Goal: Information Seeking & Learning: Learn about a topic

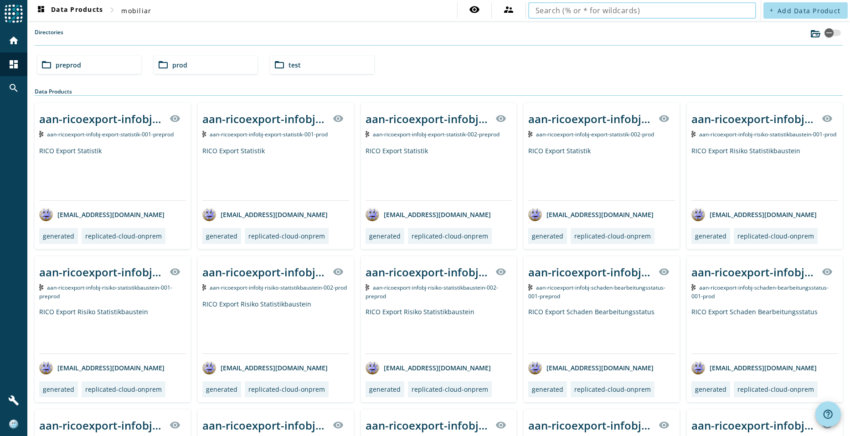
click at [661, 14] on input "text" at bounding box center [642, 10] width 213 height 11
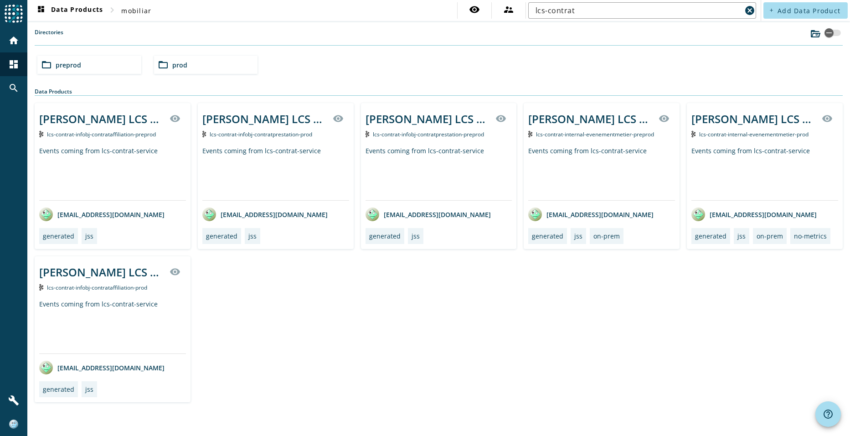
click at [102, 65] on div "folder_open preprod" at bounding box center [89, 65] width 104 height 18
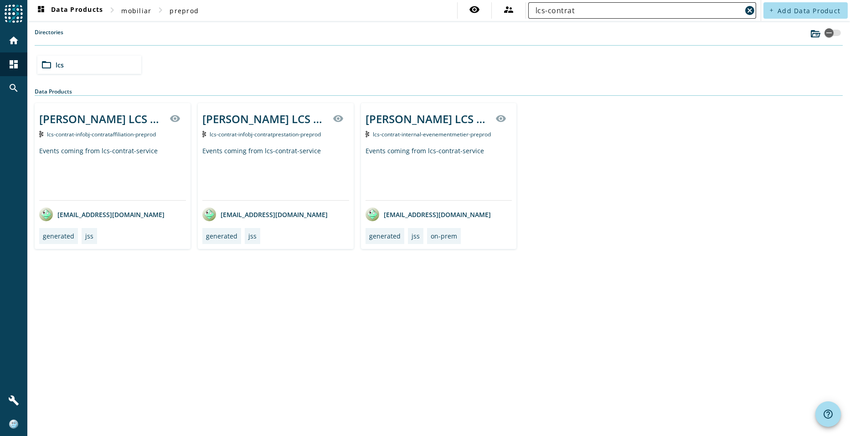
click at [582, 11] on input "lcs-contrat" at bounding box center [639, 10] width 206 height 11
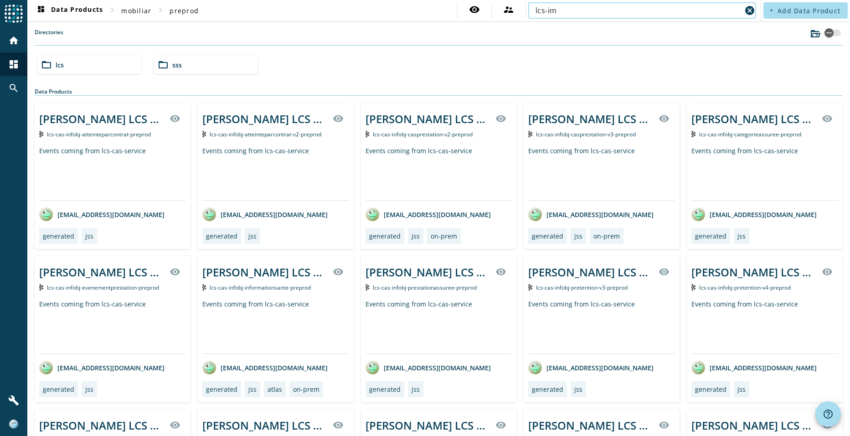
type input "lcs-im"
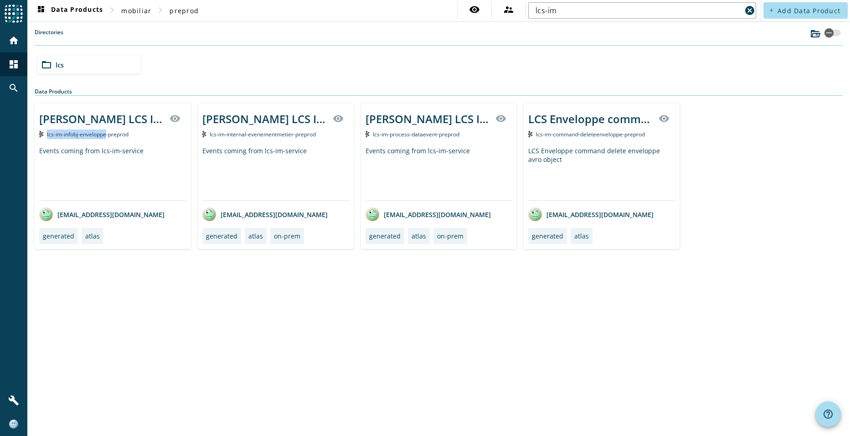
drag, startPoint x: 46, startPoint y: 134, endPoint x: 107, endPoint y: 134, distance: 60.6
click at [107, 134] on div "lcs-im-infobj-enveloppe-preprod" at bounding box center [112, 134] width 147 height 10
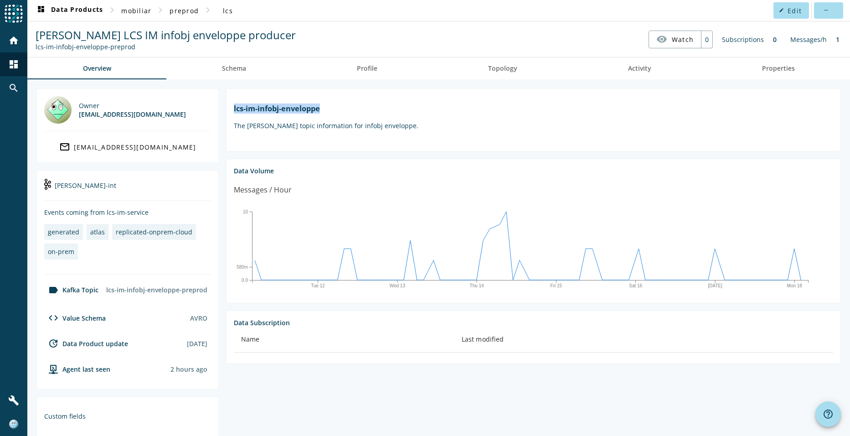
drag, startPoint x: 233, startPoint y: 108, endPoint x: 321, endPoint y: 109, distance: 88.0
click at [321, 109] on section "lcs-im-infobj-enveloppe The kafka topic information for infobj enveloppe." at bounding box center [533, 119] width 615 height 63
copy h1 "lcs-im-infobj-enveloppe"
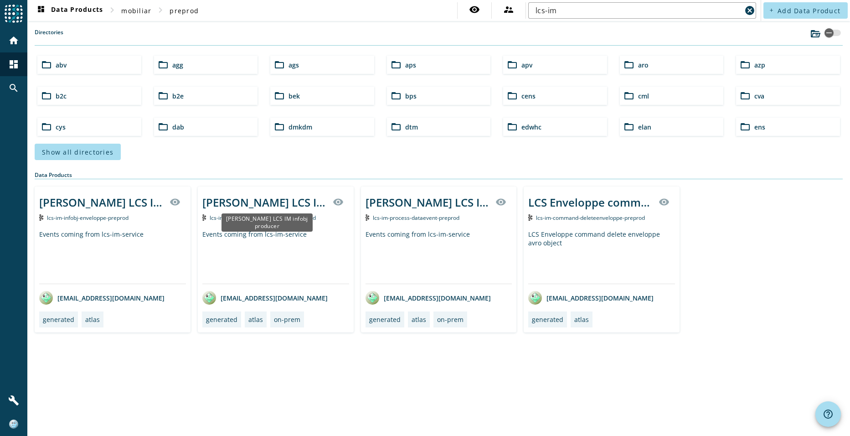
click at [263, 203] on div "Kafka LCS IM infobj producer" at bounding box center [264, 202] width 125 height 15
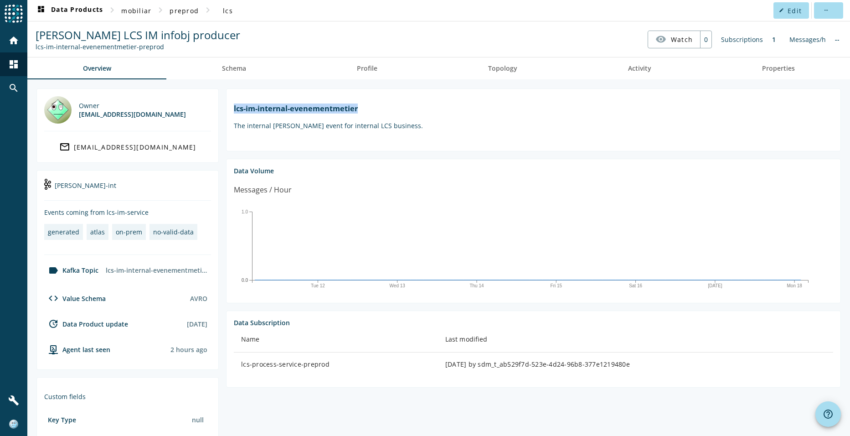
drag, startPoint x: 233, startPoint y: 108, endPoint x: 372, endPoint y: 108, distance: 139.0
click at [372, 108] on section "lcs-im-internal-evenementmetier The internal Kafka event for internal LCS busin…" at bounding box center [533, 119] width 615 height 63
copy h1 "lcs-im-internal-evenementmetier"
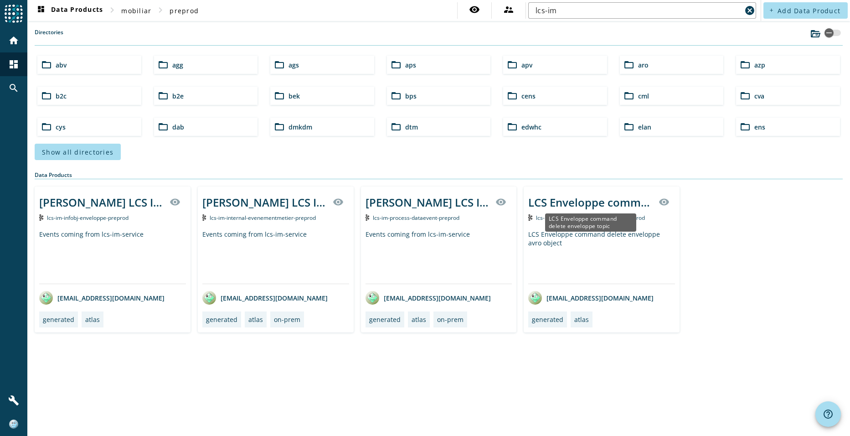
click at [598, 202] on div "LCS Enveloppe command delete enveloppe topic" at bounding box center [590, 202] width 125 height 15
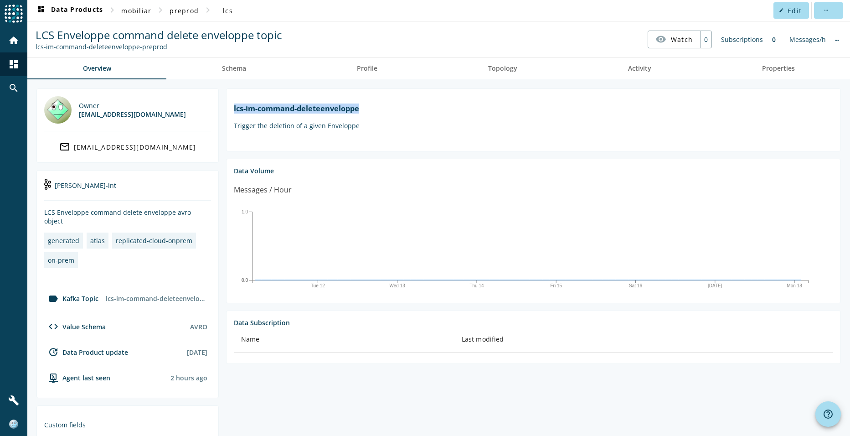
drag, startPoint x: 234, startPoint y: 108, endPoint x: 383, endPoint y: 111, distance: 149.5
click at [383, 111] on h1 "lcs-im-command-deleteenveloppe" at bounding box center [533, 108] width 599 height 10
copy h1 "lcs-im-command-deleteenveloppe"
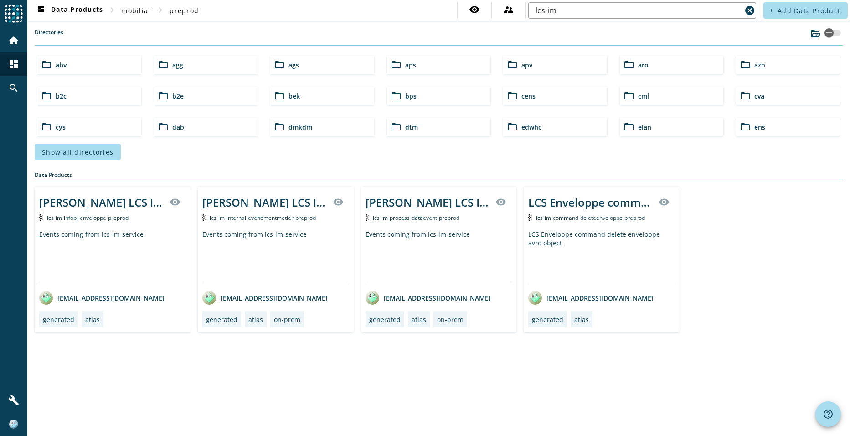
click at [385, 217] on span "lcs-im-process-dataevent-preprod" at bounding box center [416, 218] width 87 height 8
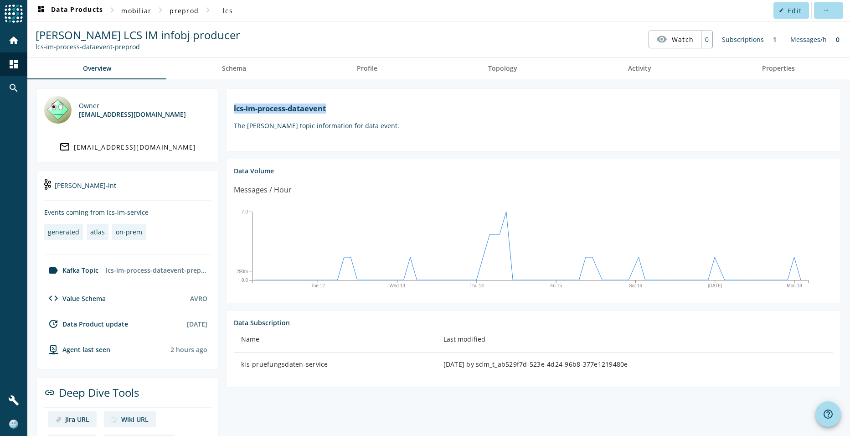
drag, startPoint x: 232, startPoint y: 108, endPoint x: 331, endPoint y: 106, distance: 98.5
click at [331, 106] on section "lcs-im-process-dataevent The kafka topic information for data event." at bounding box center [533, 119] width 615 height 63
copy h1 "lcs-im-process-dataevent"
click at [250, 67] on link "Schema" at bounding box center [233, 68] width 135 height 22
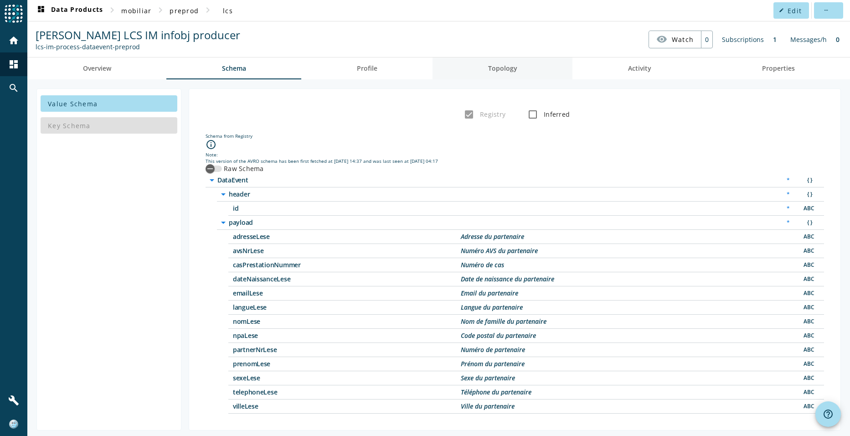
click at [497, 69] on span "Topology" at bounding box center [502, 68] width 29 height 6
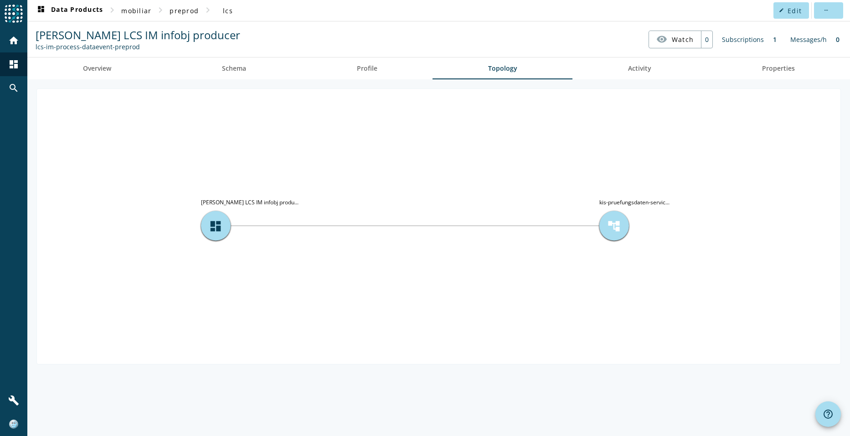
click at [611, 227] on span "account_tree" at bounding box center [614, 226] width 14 height 14
click at [649, 204] on tspan "kis-pruefungsdaten-servic..." at bounding box center [634, 202] width 70 height 8
drag, startPoint x: 649, startPoint y: 204, endPoint x: 677, endPoint y: 231, distance: 39.0
click at [677, 231] on icon "account_tree kis-pruefungsdaten-servic... dashboard Kafka LCS IM infobj produ..." at bounding box center [438, 225] width 803 height 273
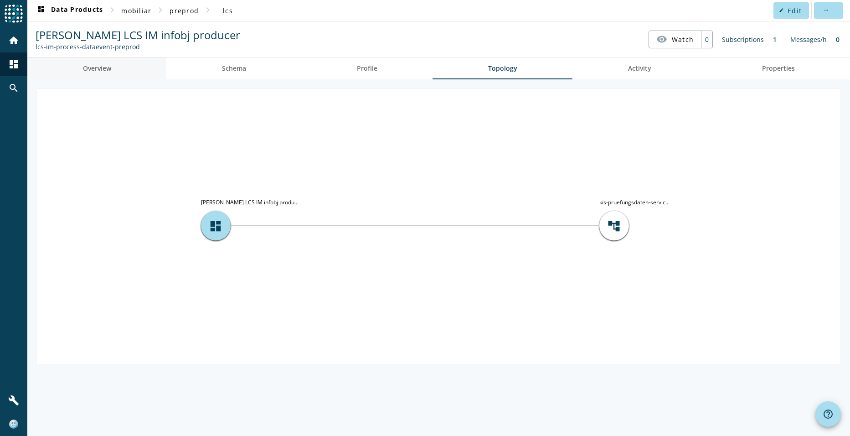
click at [92, 67] on span "Overview" at bounding box center [97, 68] width 28 height 6
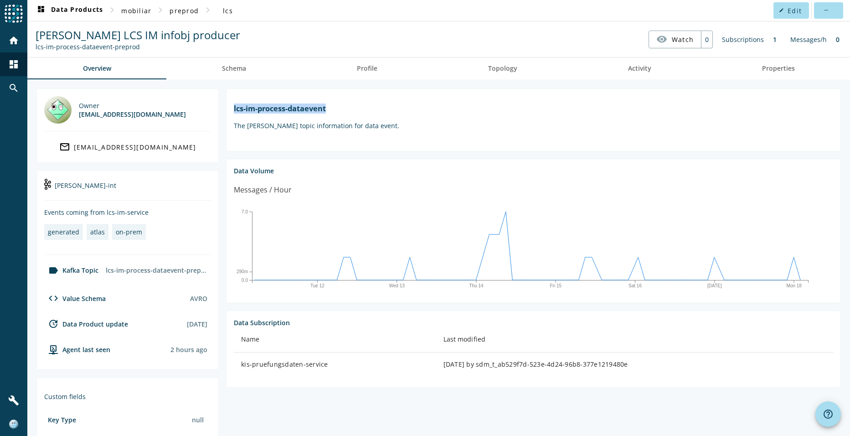
drag, startPoint x: 233, startPoint y: 108, endPoint x: 328, endPoint y: 105, distance: 94.4
click at [328, 105] on section "lcs-im-process-dataevent The kafka topic information for data event." at bounding box center [533, 119] width 615 height 63
copy h1 "lcs-im-process-dataevent"
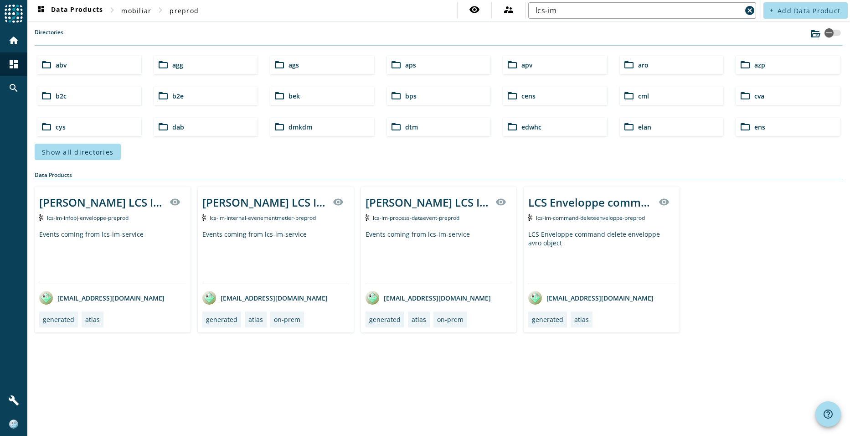
click at [78, 250] on div "Events coming from lcs-im-service" at bounding box center [112, 257] width 147 height 54
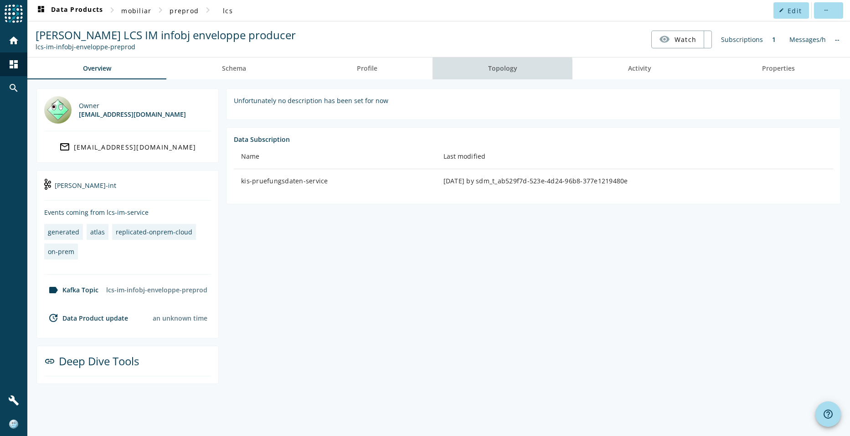
click at [504, 71] on span "Topology" at bounding box center [502, 68] width 29 height 6
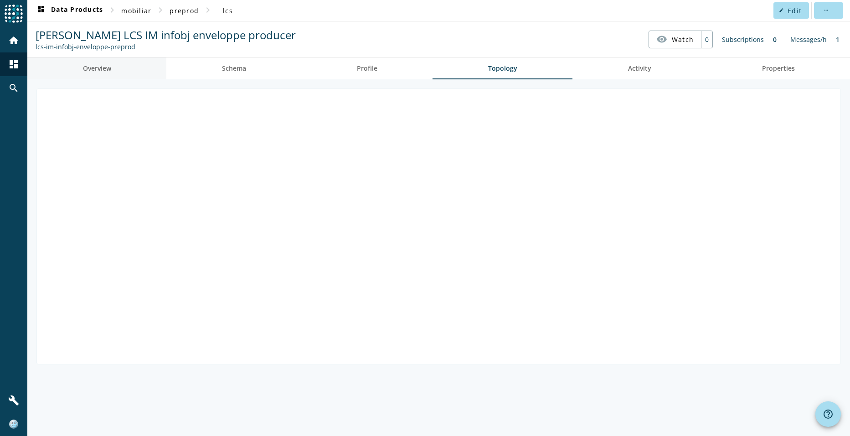
click at [86, 70] on span "Overview" at bounding box center [97, 68] width 28 height 6
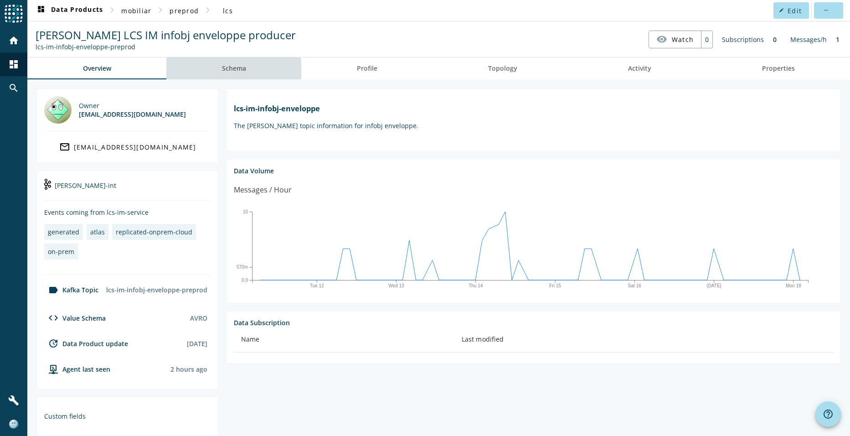
click at [232, 69] on span "Schema" at bounding box center [234, 68] width 24 height 6
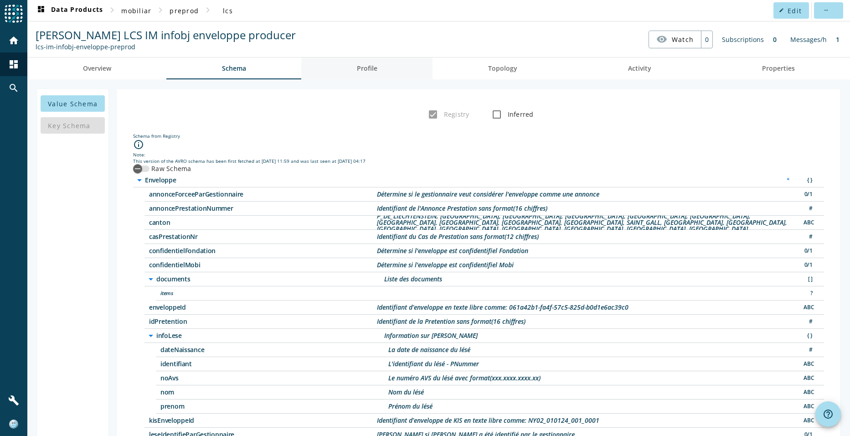
click at [354, 67] on link "Profile" at bounding box center [366, 68] width 131 height 22
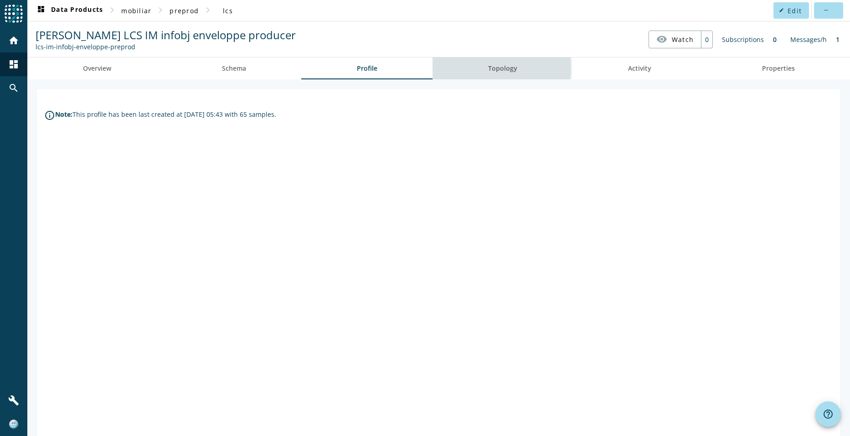
click at [450, 67] on link "Topology" at bounding box center [503, 68] width 140 height 22
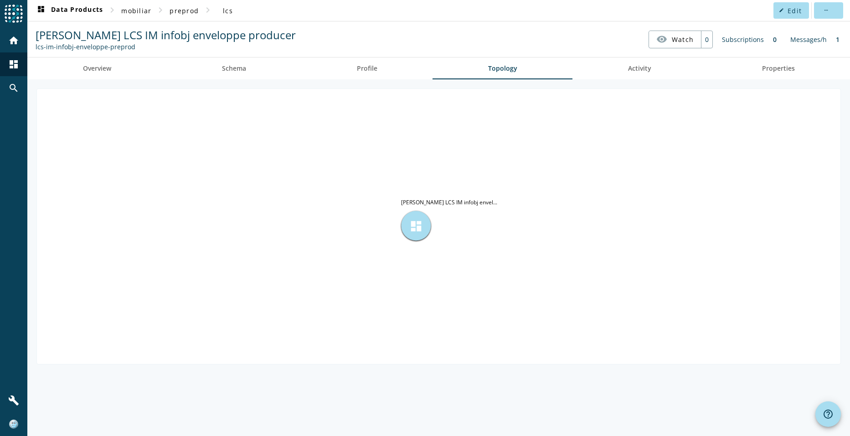
click at [414, 227] on span "dashboard" at bounding box center [416, 226] width 14 height 14
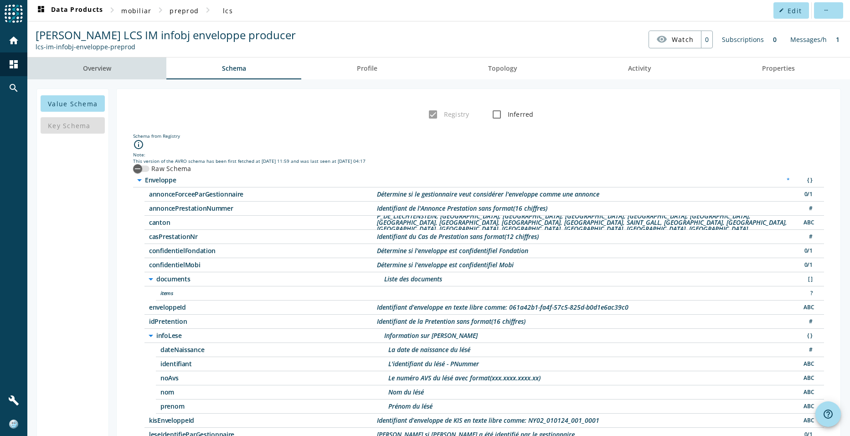
click at [88, 67] on span "Overview" at bounding box center [97, 68] width 28 height 6
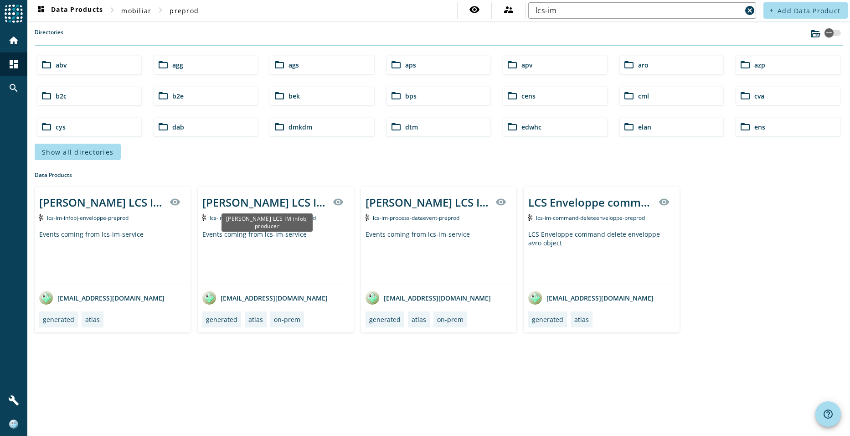
click at [275, 201] on div "Kafka LCS IM infobj producer" at bounding box center [264, 202] width 125 height 15
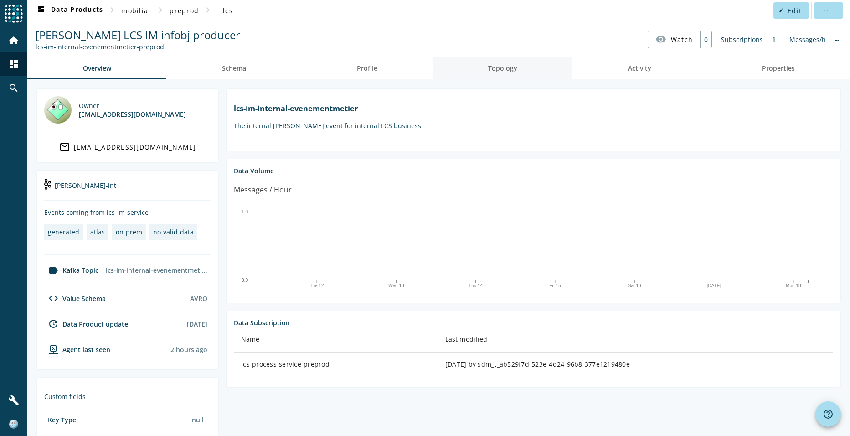
click at [509, 67] on span "Topology" at bounding box center [502, 68] width 29 height 6
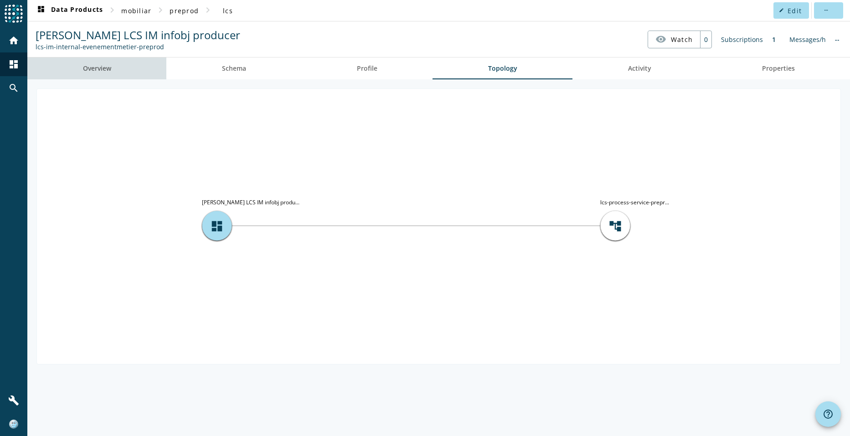
click at [87, 65] on span "Overview" at bounding box center [97, 68] width 28 height 6
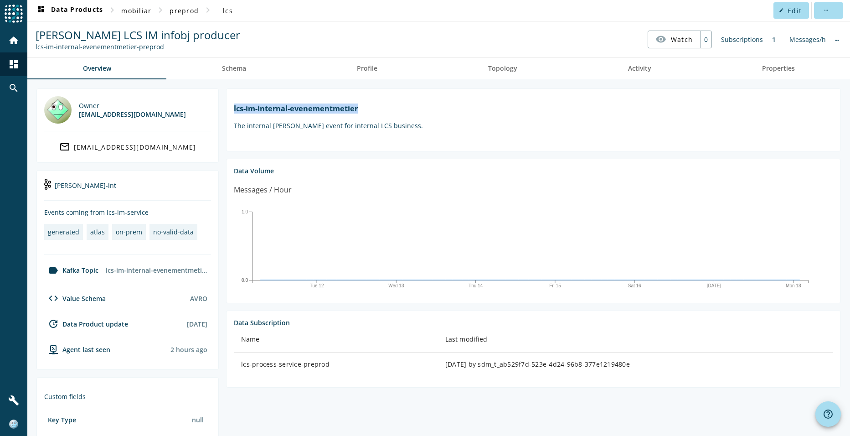
drag, startPoint x: 233, startPoint y: 108, endPoint x: 362, endPoint y: 106, distance: 129.0
click at [362, 106] on section "lcs-im-internal-evenementmetier The internal Kafka event for internal LCS busin…" at bounding box center [533, 119] width 615 height 63
copy h1 "lcs-im-internal-evenementmetier"
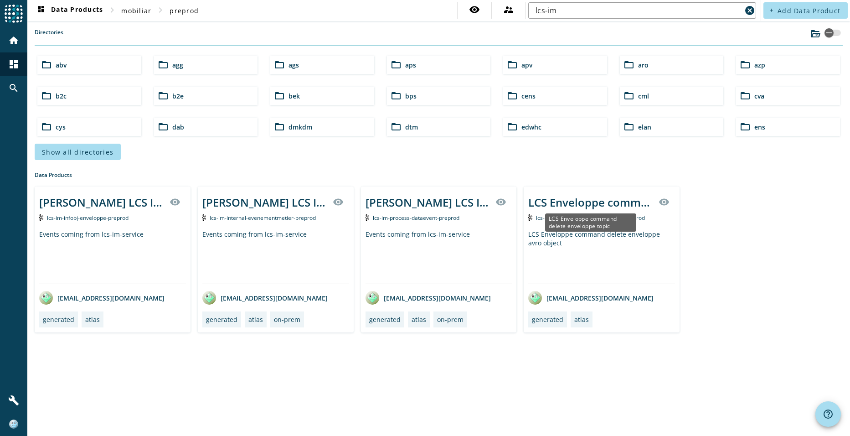
click at [592, 204] on div "LCS Enveloppe command delete enveloppe topic" at bounding box center [590, 202] width 125 height 15
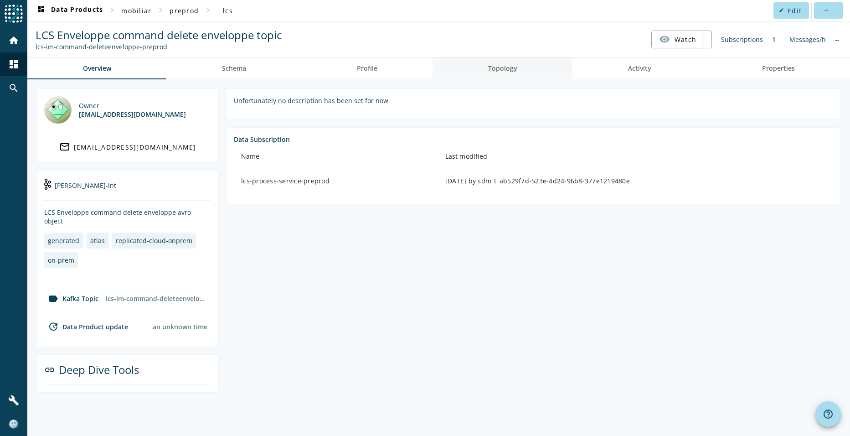
click at [496, 69] on span "Topology" at bounding box center [502, 68] width 29 height 6
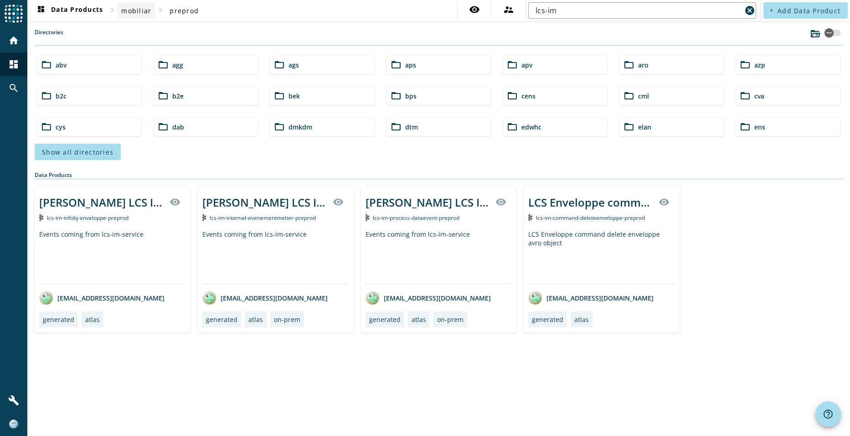
click at [133, 10] on span "mobiliar" at bounding box center [136, 10] width 30 height 9
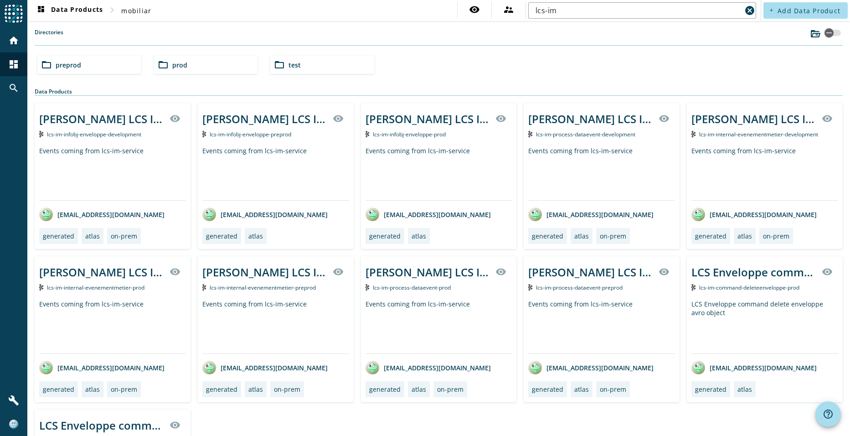
click at [175, 65] on span "prod" at bounding box center [179, 65] width 15 height 9
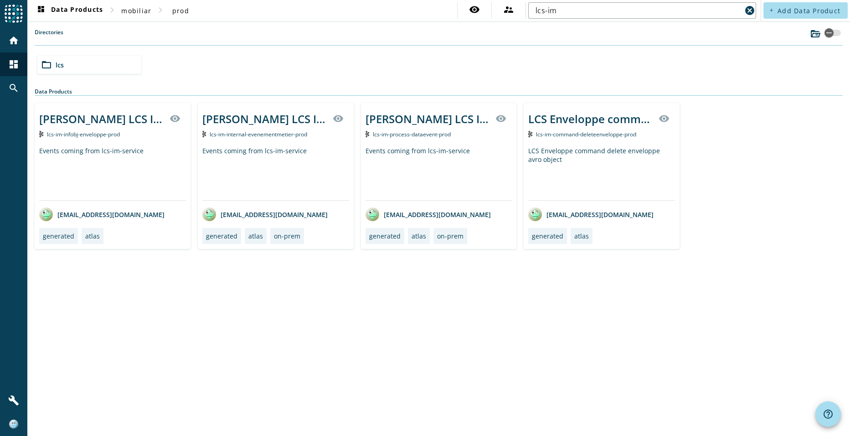
click at [594, 199] on div "LCS Enveloppe command delete enveloppe avro object" at bounding box center [601, 173] width 147 height 54
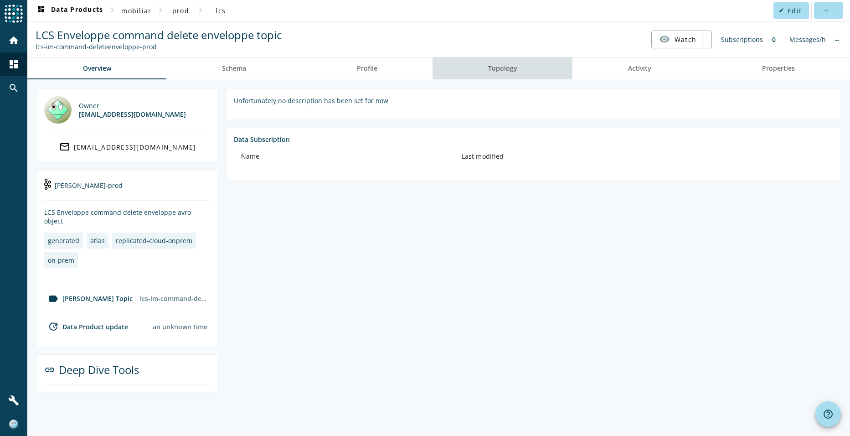
click at [503, 67] on span "Topology" at bounding box center [502, 68] width 29 height 6
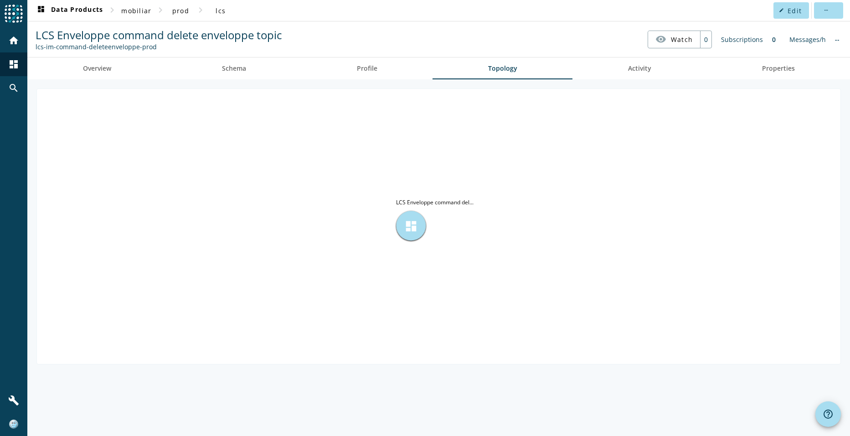
click at [411, 224] on span "dashboard" at bounding box center [411, 226] width 14 height 14
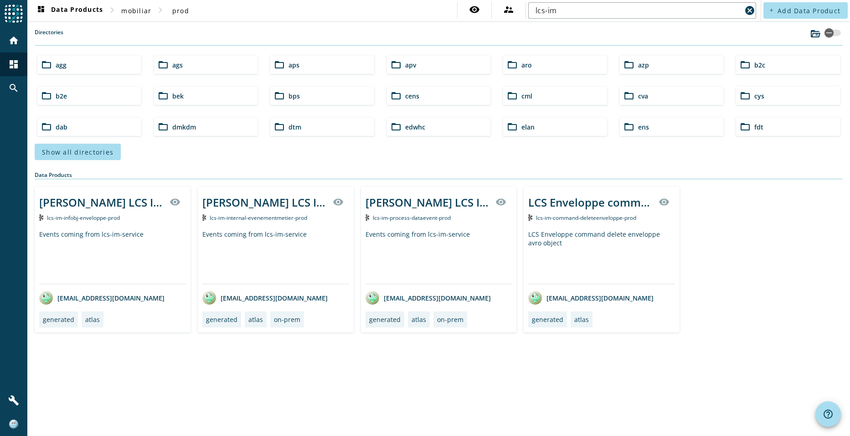
click at [239, 255] on div "Events coming from lcs-im-service" at bounding box center [275, 257] width 147 height 54
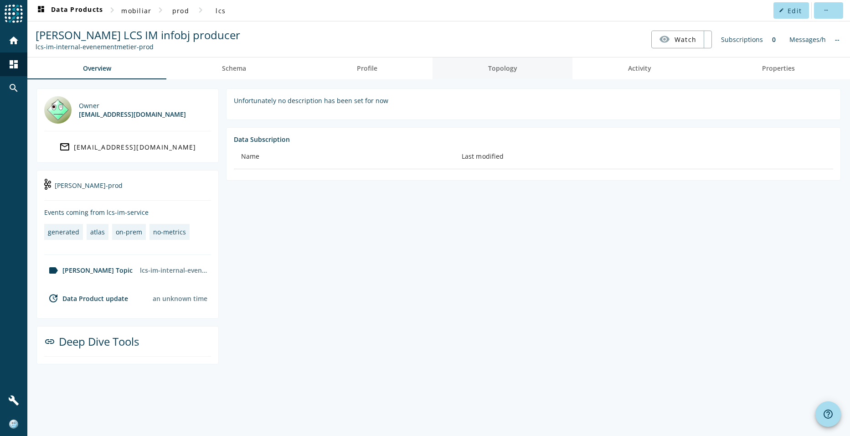
click at [504, 69] on span "Topology" at bounding box center [502, 68] width 29 height 6
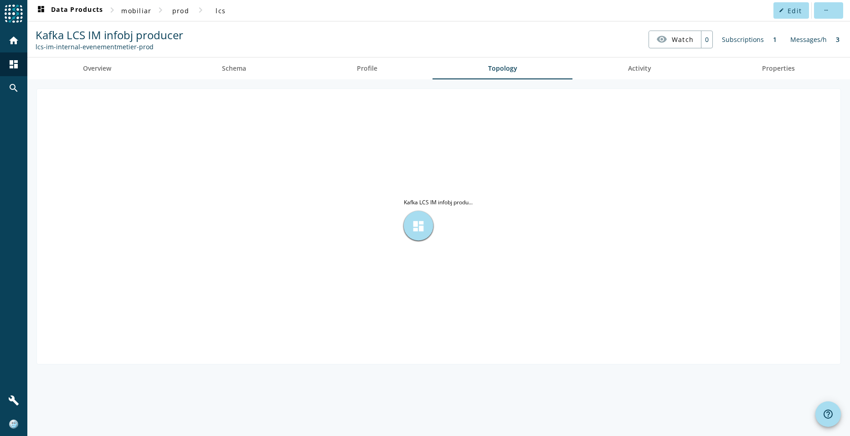
click at [426, 227] on div "dashboard" at bounding box center [419, 226] width 30 height 30
click at [464, 201] on tspan "Kafka LCS IM infobj produ..." at bounding box center [438, 202] width 69 height 8
click at [136, 9] on span "mobiliar" at bounding box center [136, 10] width 30 height 9
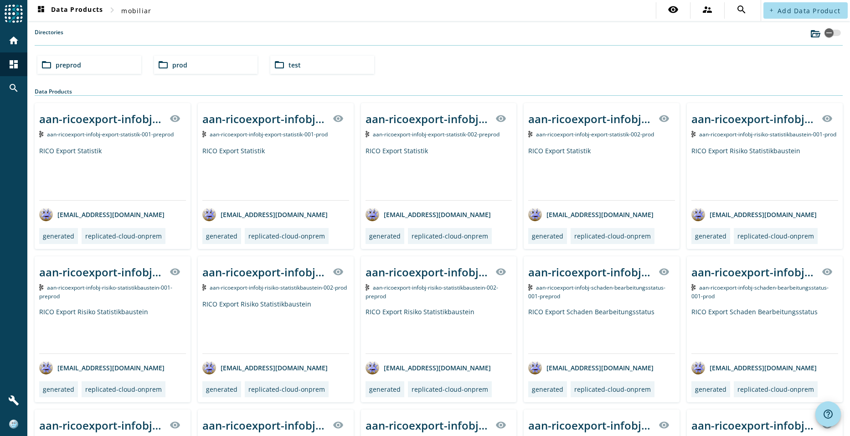
click at [320, 64] on div "folder_open test" at bounding box center [322, 65] width 104 height 18
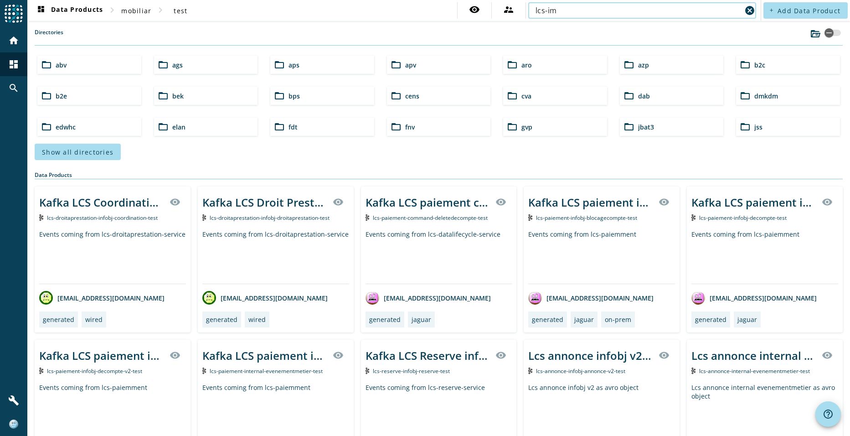
type input "lcs-im"
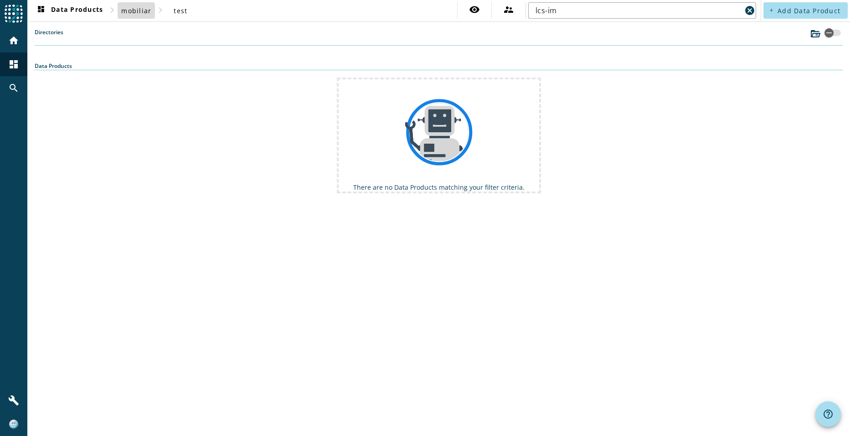
click at [131, 12] on span "mobiliar" at bounding box center [136, 10] width 30 height 9
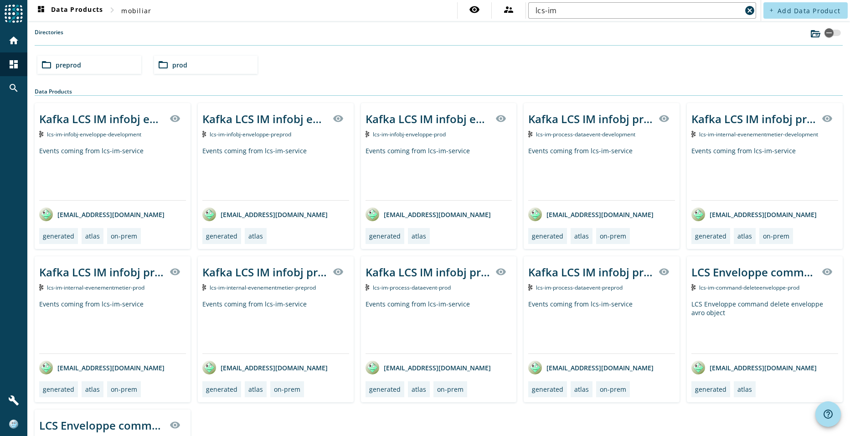
click at [80, 61] on span "preprod" at bounding box center [69, 65] width 26 height 9
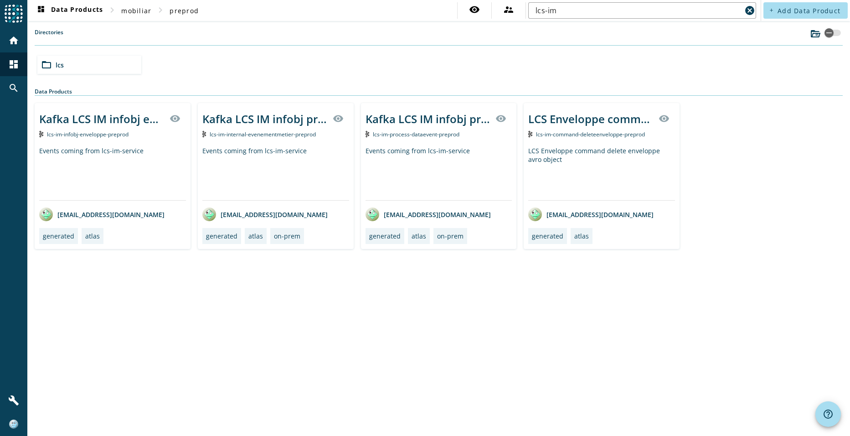
click at [87, 170] on div "Events coming from lcs-im-service" at bounding box center [112, 173] width 147 height 54
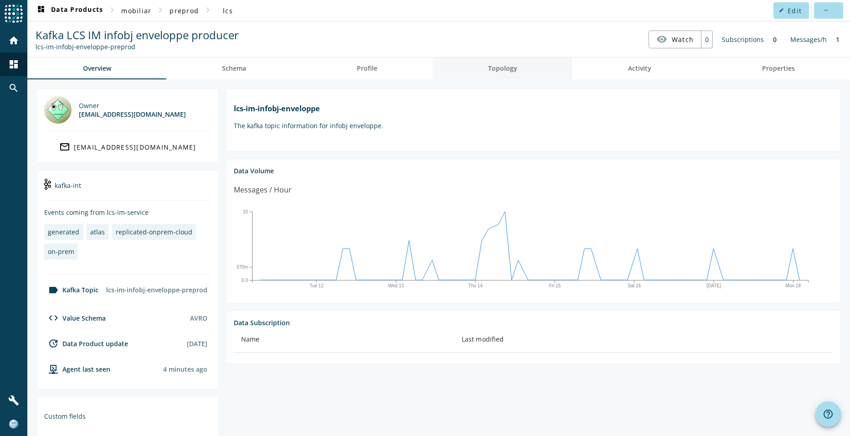
click at [477, 63] on link "Topology" at bounding box center [503, 68] width 140 height 22
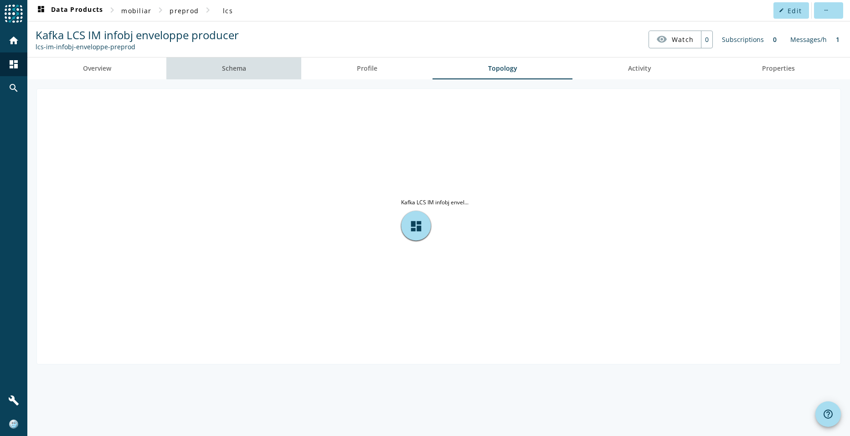
click at [223, 70] on span "Schema" at bounding box center [234, 68] width 24 height 6
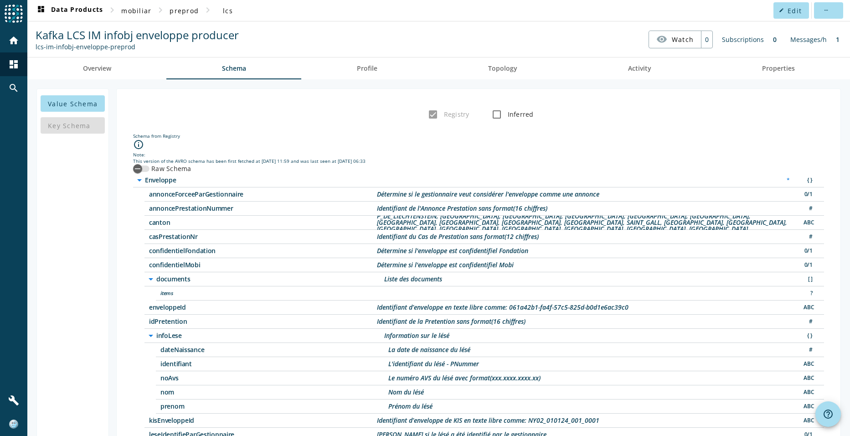
scroll to position [88, 0]
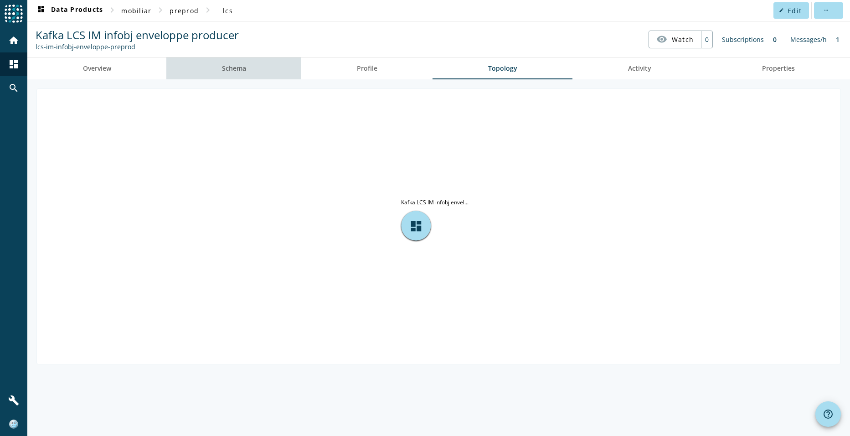
click at [232, 68] on span "Schema" at bounding box center [234, 68] width 24 height 6
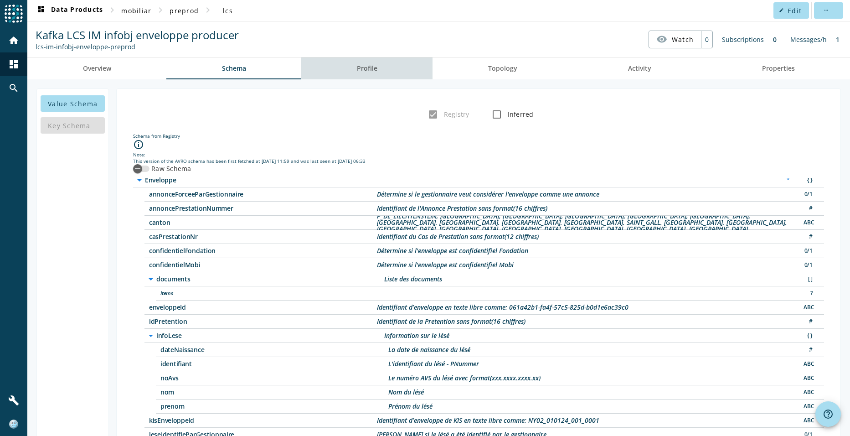
click at [385, 71] on link "Profile" at bounding box center [366, 68] width 131 height 22
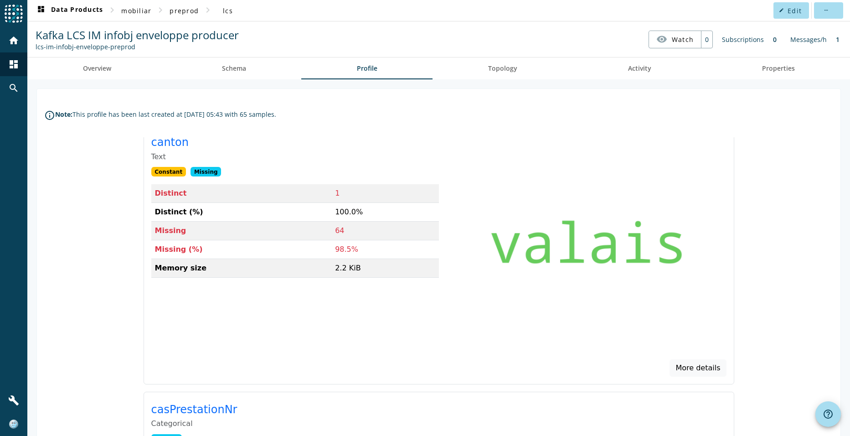
scroll to position [501, 0]
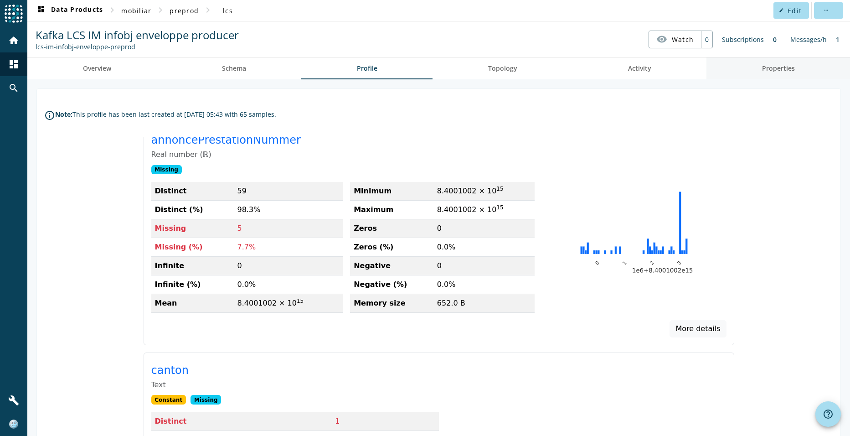
click at [778, 72] on span "Properties" at bounding box center [778, 68] width 33 height 6
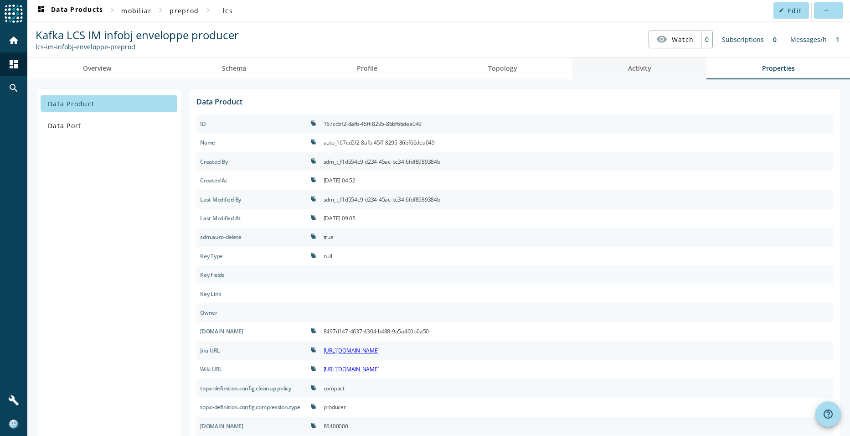
click at [639, 68] on span "Activity" at bounding box center [639, 68] width 23 height 6
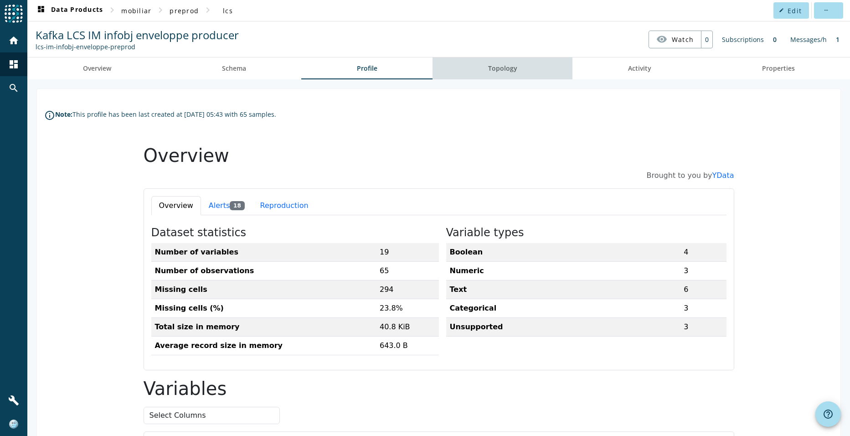
click at [512, 67] on span "Topology" at bounding box center [502, 68] width 29 height 6
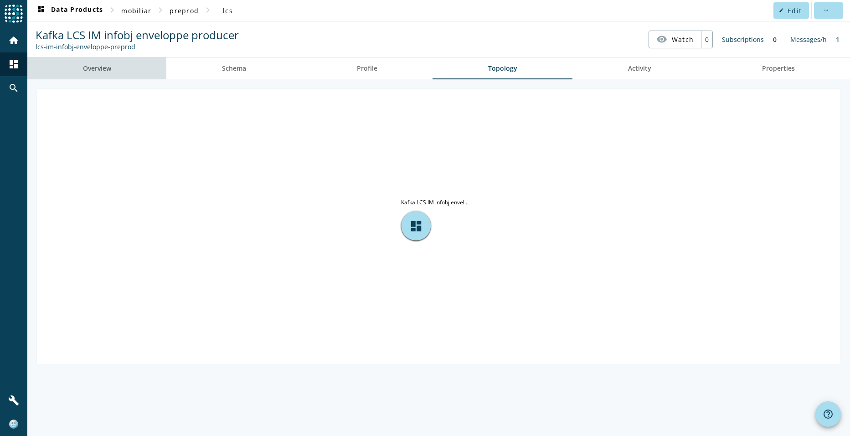
click at [103, 71] on span "Overview" at bounding box center [97, 68] width 28 height 6
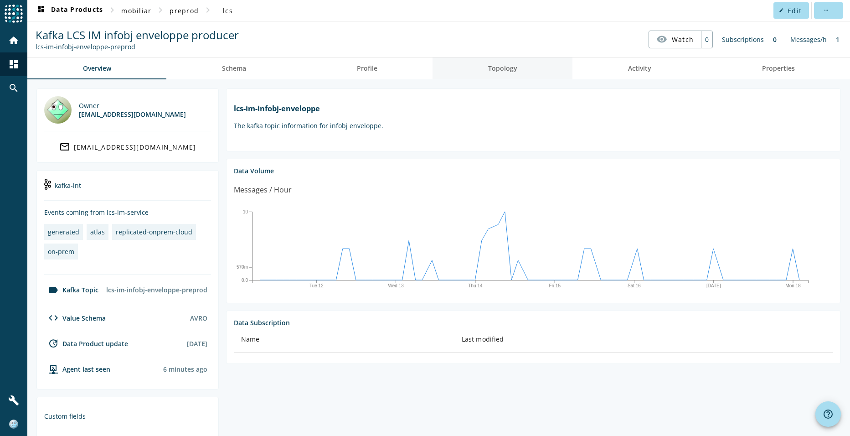
click at [502, 69] on span "Topology" at bounding box center [502, 68] width 29 height 6
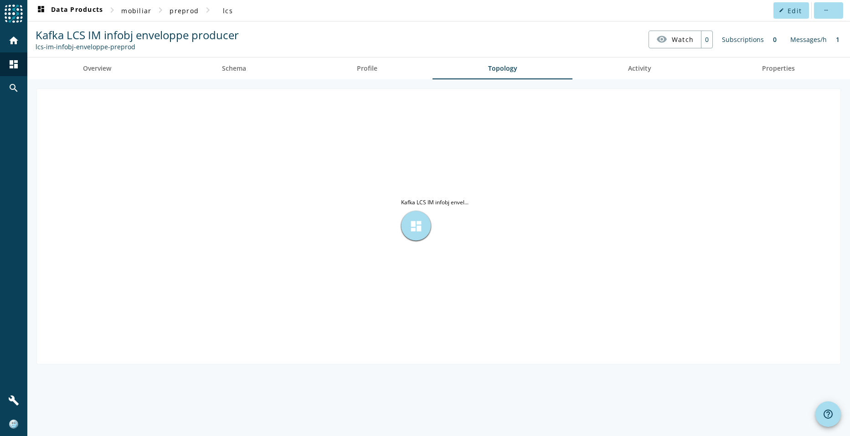
click at [412, 222] on span "dashboard" at bounding box center [416, 226] width 14 height 14
click at [417, 224] on span "dashboard" at bounding box center [416, 226] width 14 height 14
click at [225, 12] on span "lcs" at bounding box center [228, 10] width 10 height 9
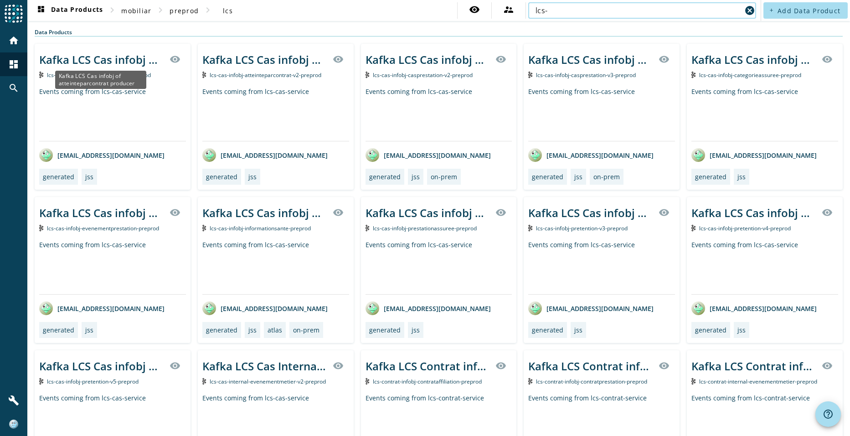
type input "lcs-"
click at [107, 73] on div "Kafka LCS Cas infobj of atteinteparcontrat producer" at bounding box center [100, 80] width 91 height 18
click at [90, 56] on div "Kafka LCS Cas infobj of atteinteparcontrat producer" at bounding box center [101, 59] width 125 height 15
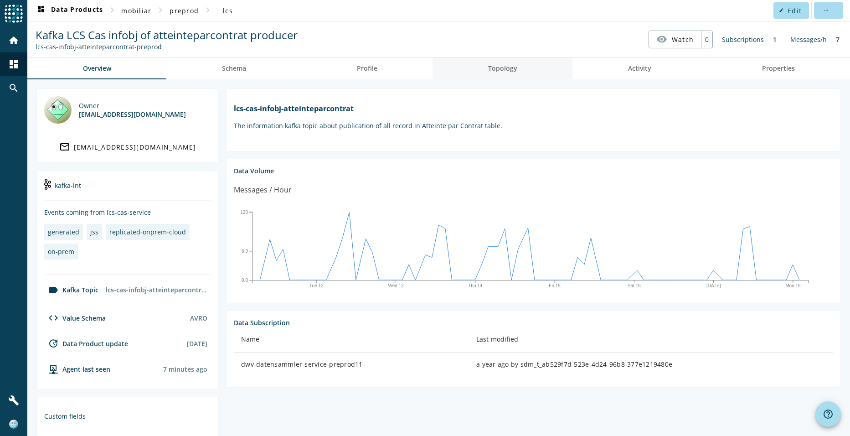
click at [506, 65] on span "Topology" at bounding box center [502, 68] width 29 height 6
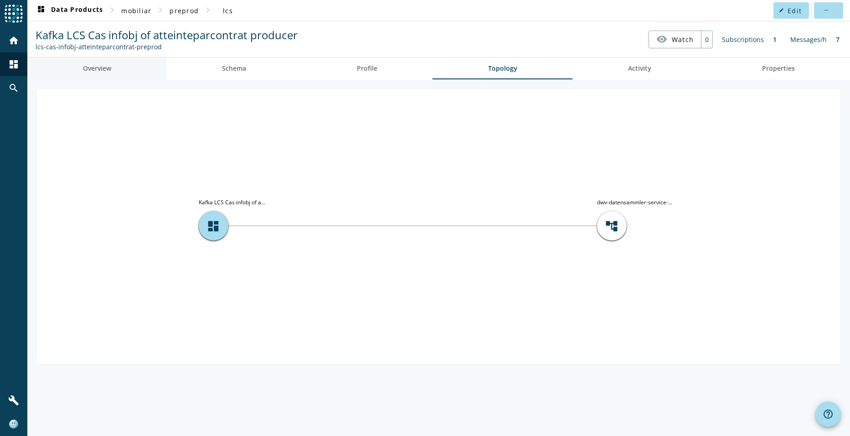
click at [102, 72] on span "Overview" at bounding box center [97, 68] width 28 height 22
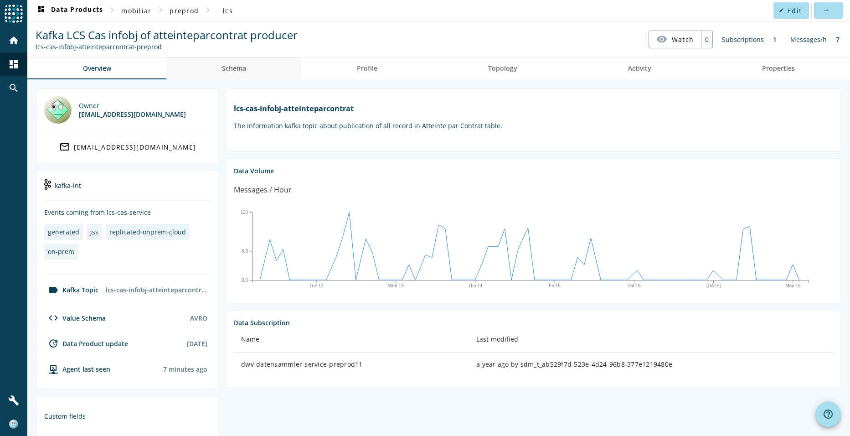
click at [230, 71] on span "Schema" at bounding box center [234, 68] width 24 height 6
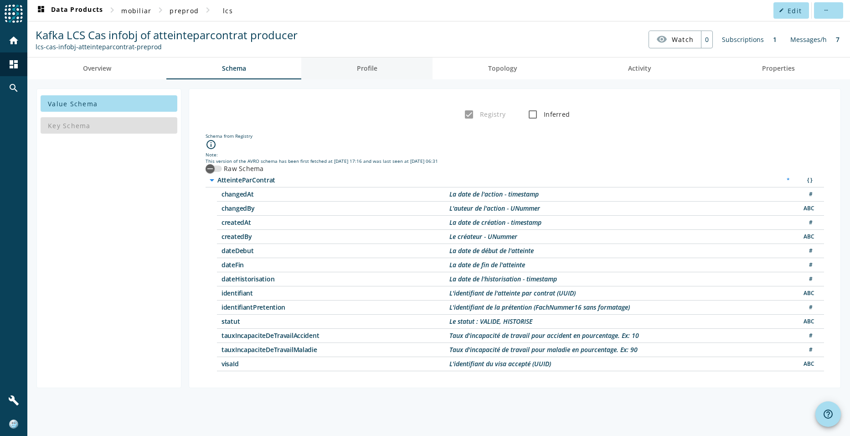
click at [361, 69] on span "Profile" at bounding box center [367, 68] width 21 height 6
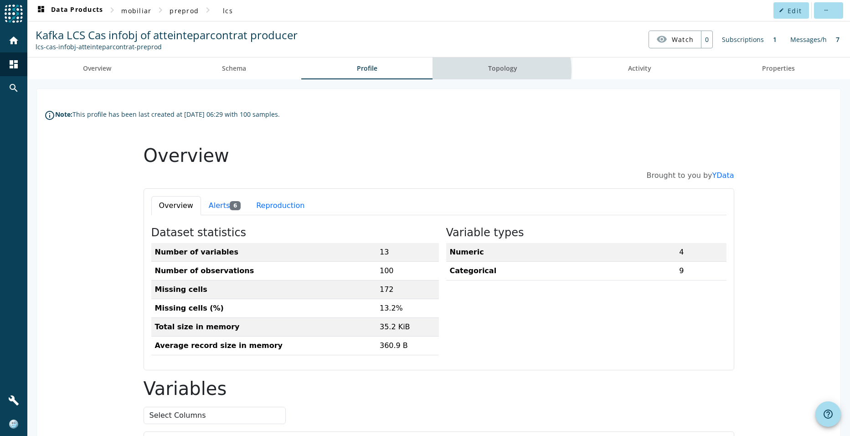
click at [499, 70] on span "Topology" at bounding box center [502, 68] width 29 height 6
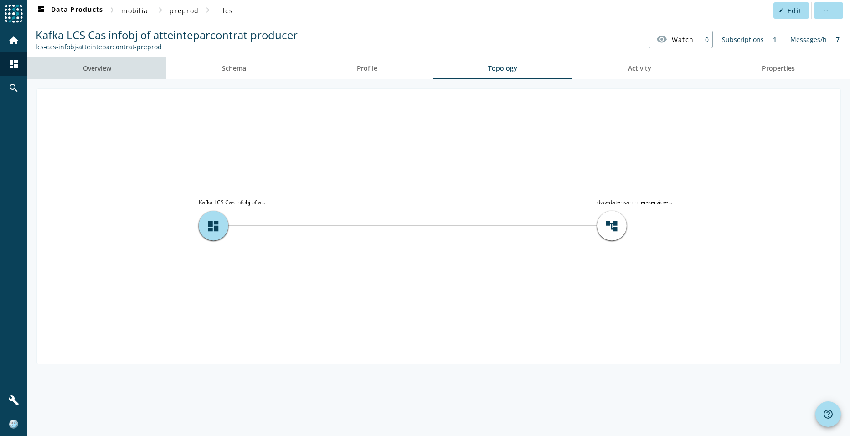
click at [78, 67] on link "Overview" at bounding box center [96, 68] width 139 height 22
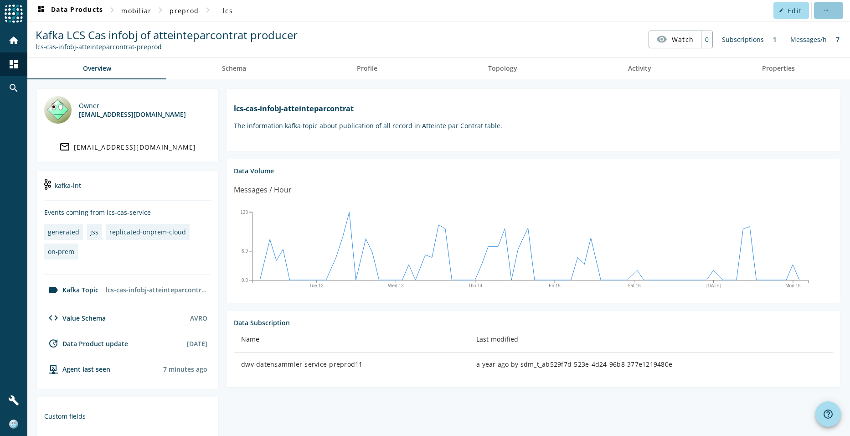
click at [816, 12] on span at bounding box center [828, 11] width 29 height 22
click at [695, 1] on div at bounding box center [425, 218] width 850 height 436
click at [649, 16] on nav "dashboard Data Products chevron_right mobiliar chevron_right preprod chevron_ri…" at bounding box center [438, 10] width 823 height 21
click at [808, 41] on div "Messages/h" at bounding box center [809, 40] width 46 height 18
click at [226, 11] on span "lcs" at bounding box center [228, 10] width 10 height 9
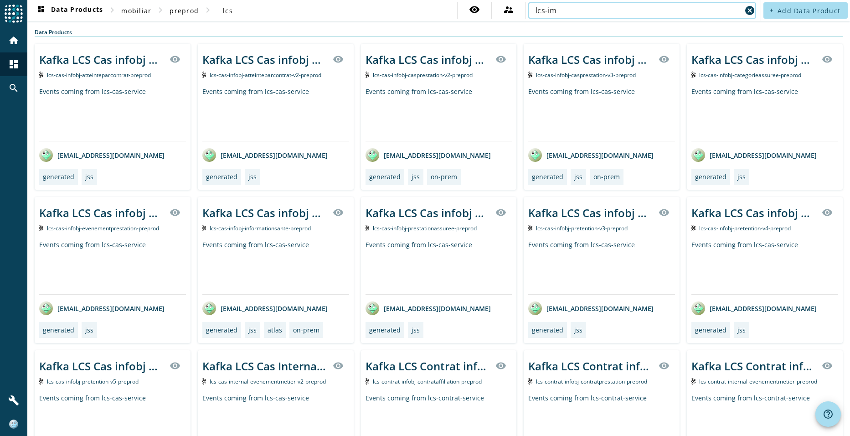
type input "lcs-im"
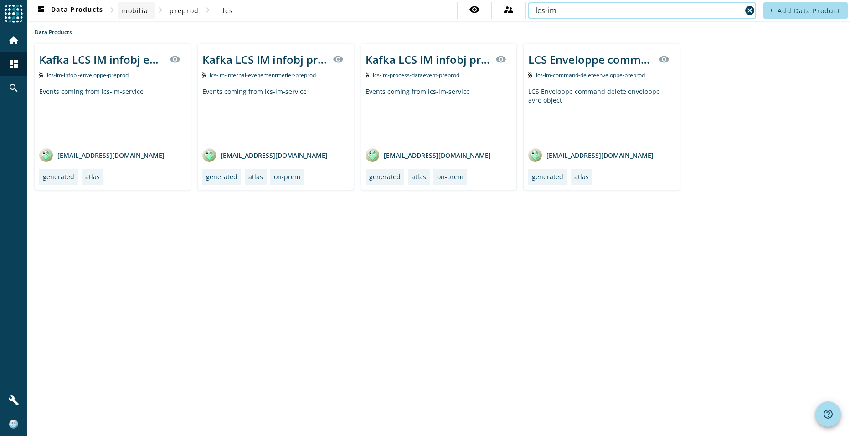
click at [145, 11] on span "mobiliar" at bounding box center [136, 10] width 30 height 9
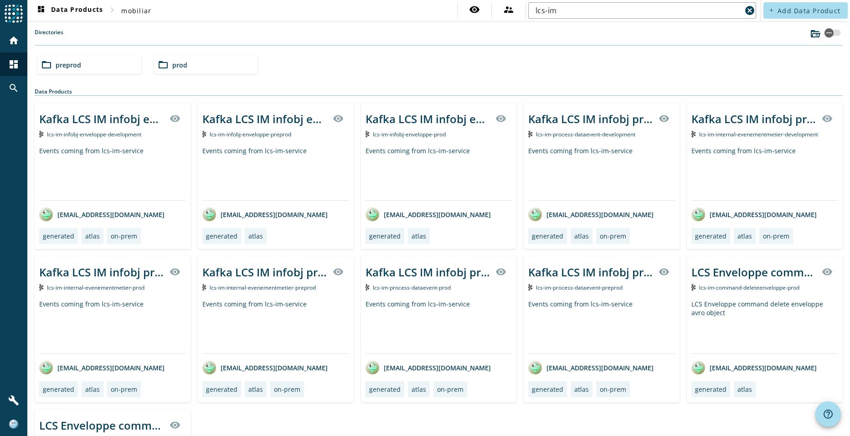
click at [174, 65] on span "prod" at bounding box center [179, 65] width 15 height 9
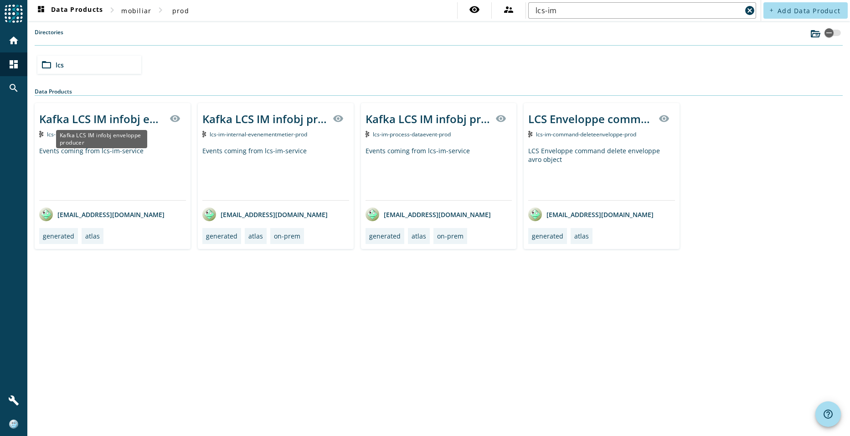
click at [106, 119] on div "Kafka LCS IM infobj enveloppe producer" at bounding box center [101, 118] width 125 height 15
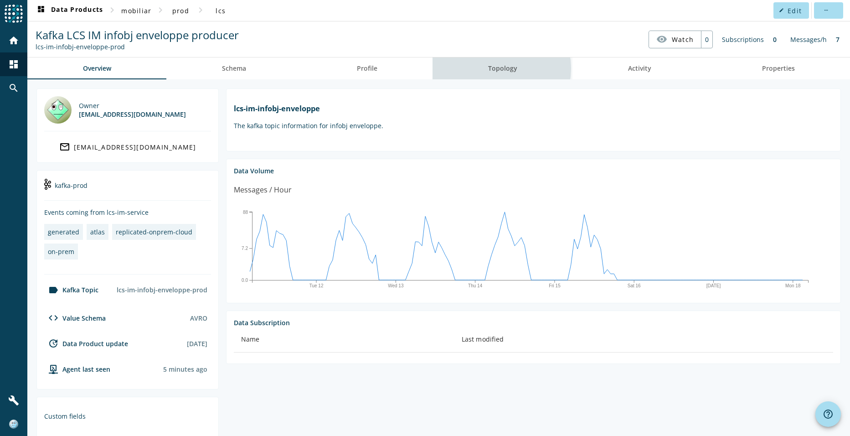
click at [492, 68] on span "Topology" at bounding box center [502, 68] width 29 height 6
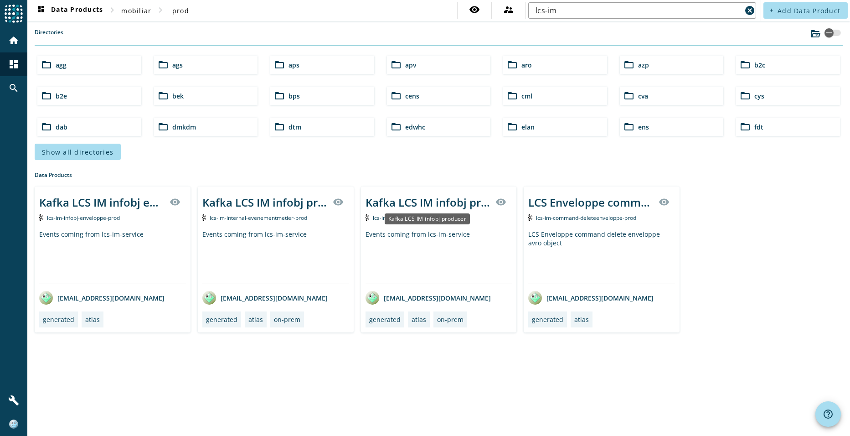
click at [429, 205] on div "Kafka LCS IM infobj producer" at bounding box center [428, 202] width 125 height 15
click at [243, 219] on span "lcs-im-internal-evenementmetier-prod" at bounding box center [259, 218] width 98 height 8
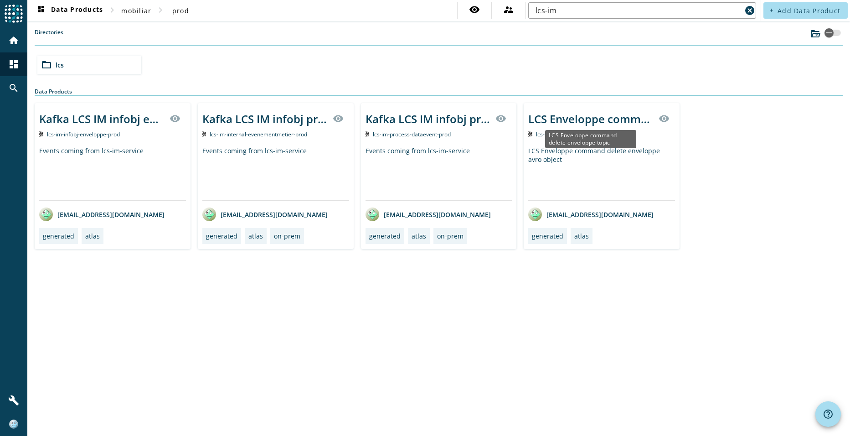
click at [600, 124] on div "LCS Enveloppe command delete enveloppe topic" at bounding box center [590, 118] width 125 height 15
click at [72, 117] on div "Kafka LCS IM infobj enveloppe producer" at bounding box center [101, 118] width 125 height 15
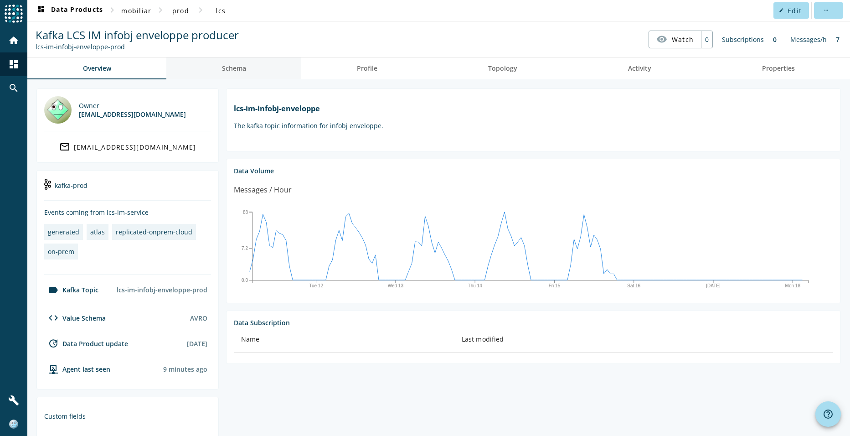
click at [234, 63] on span "Schema" at bounding box center [234, 68] width 24 height 22
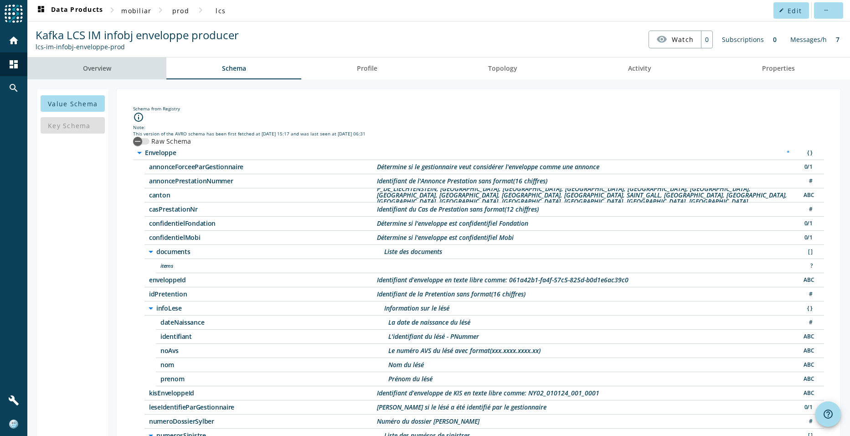
click at [118, 63] on link "Overview" at bounding box center [96, 68] width 139 height 22
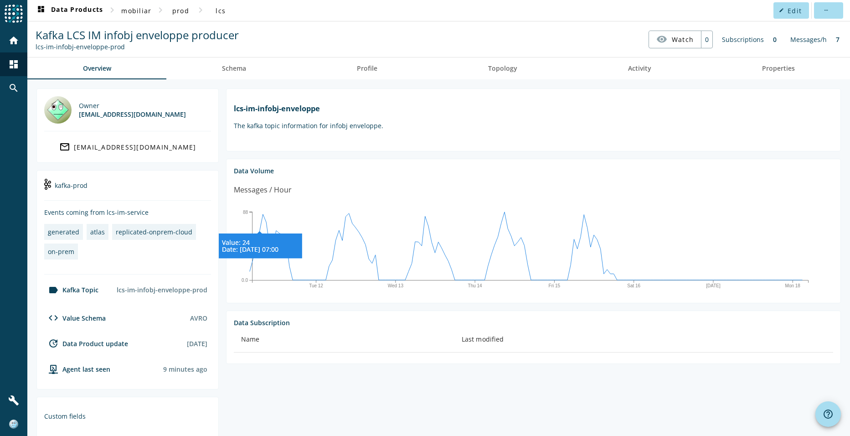
click at [261, 216] on icon "Tue 12 Wed 13 Thu 14 Fri 15 [DATE] Mon 18 0.0 7.2 88 Value: 24 Date: [DATE] 07:…" at bounding box center [530, 247] width 592 height 91
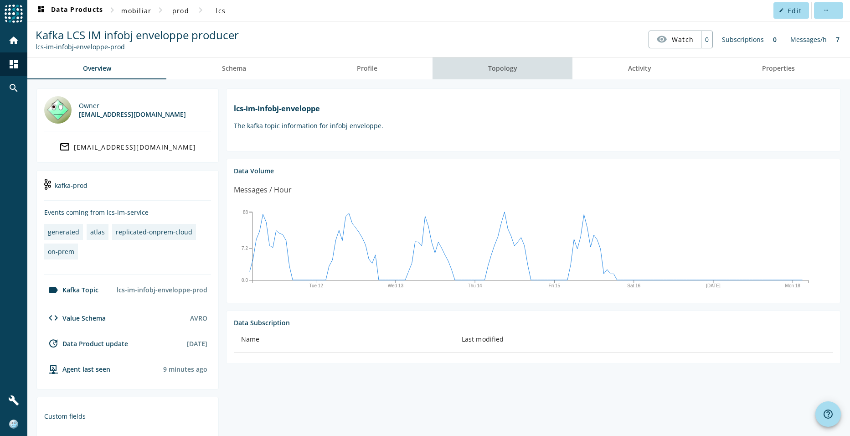
click at [507, 67] on span "Topology" at bounding box center [502, 68] width 29 height 6
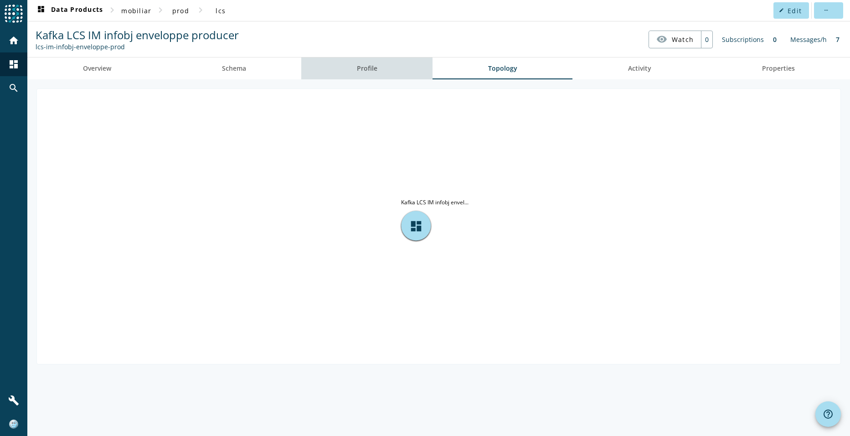
click at [358, 72] on span "Profile" at bounding box center [367, 68] width 21 height 6
